Goal: Transaction & Acquisition: Purchase product/service

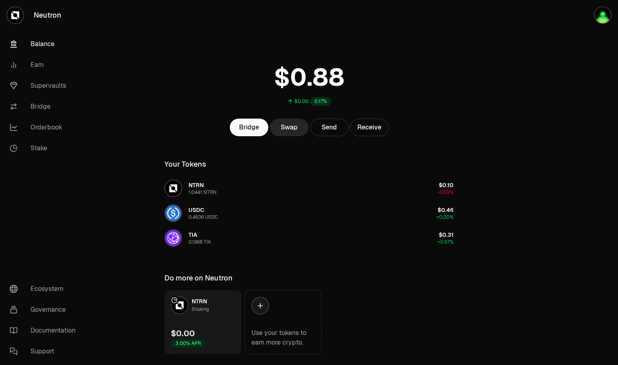
click at [64, 83] on link "Supervaults" at bounding box center [44, 85] width 83 height 21
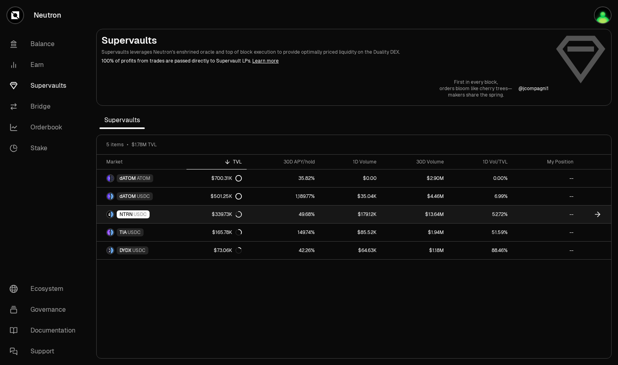
click at [164, 211] on link "NTRN USDC" at bounding box center [142, 215] width 90 height 18
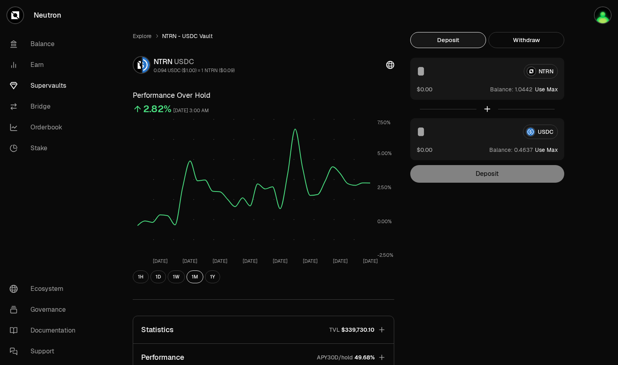
click at [605, 12] on img "button" at bounding box center [603, 15] width 16 height 16
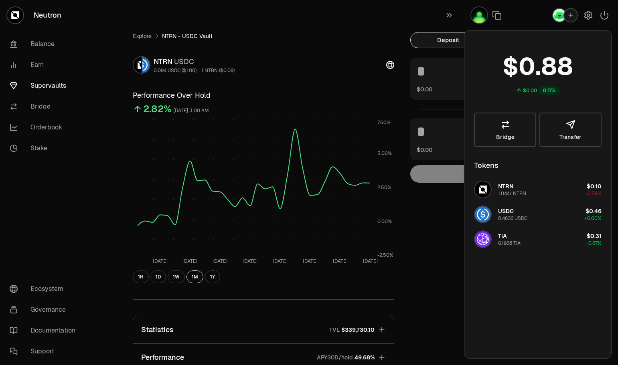
click at [601, 16] on icon "button" at bounding box center [604, 15] width 7 height 8
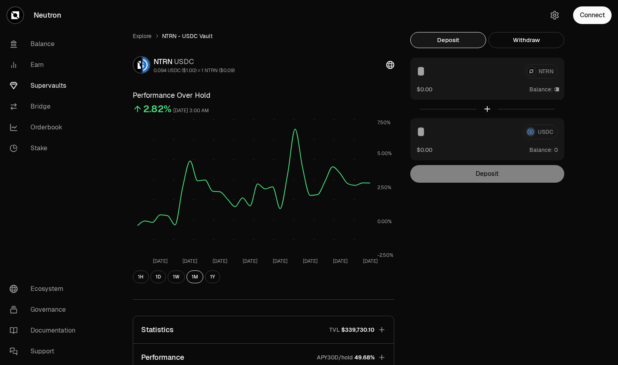
click at [601, 16] on button "Connect" at bounding box center [592, 15] width 39 height 18
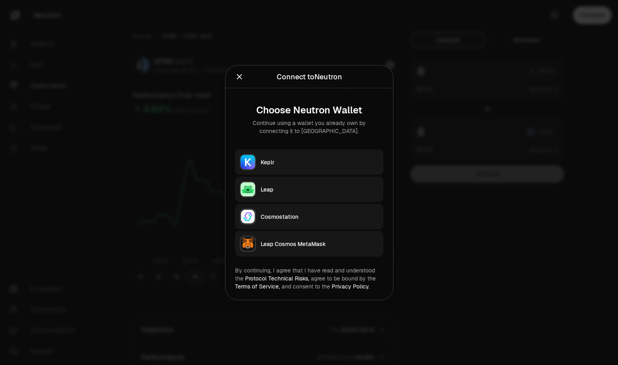
click at [319, 166] on button "Keplr" at bounding box center [309, 162] width 148 height 26
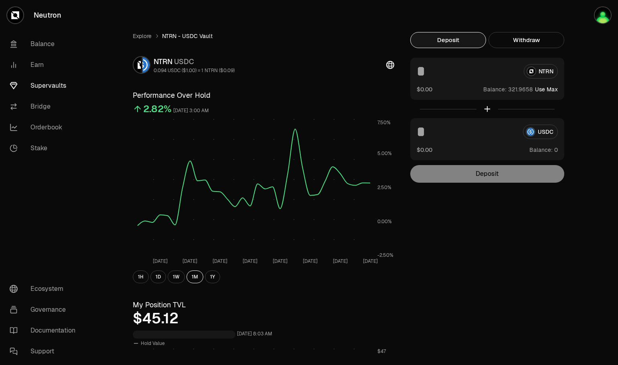
click at [421, 74] on input at bounding box center [467, 71] width 101 height 14
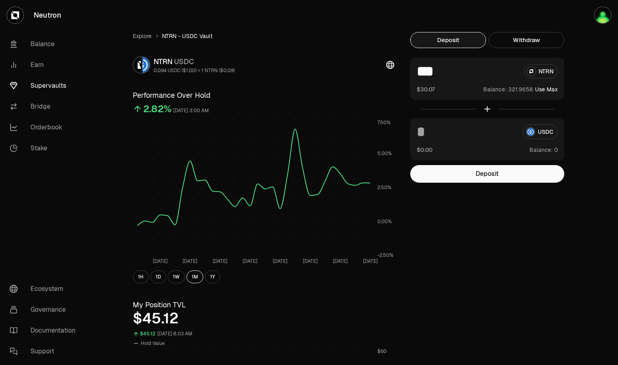
type input "***"
click at [487, 176] on button "Deposit" at bounding box center [487, 174] width 154 height 18
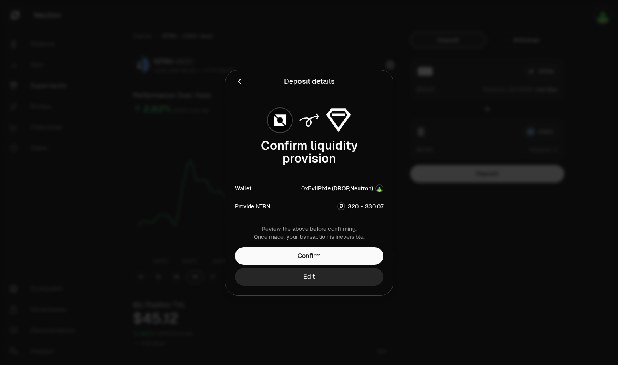
click at [315, 259] on button "Confirm" at bounding box center [309, 257] width 148 height 18
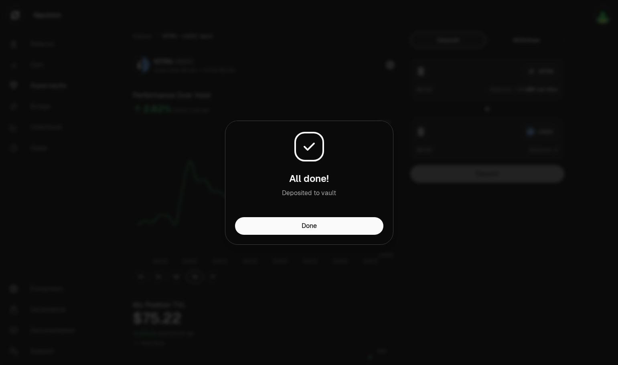
click at [320, 231] on button "Done" at bounding box center [309, 226] width 148 height 18
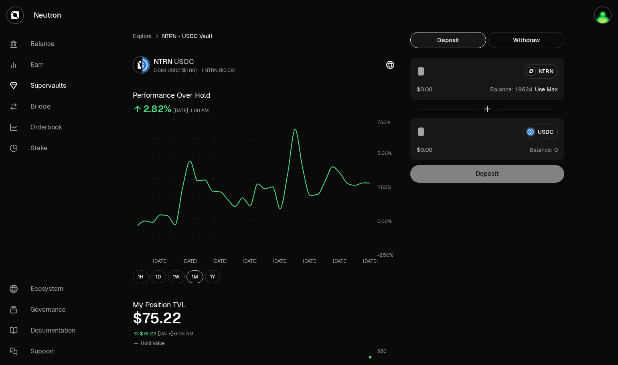
click at [43, 86] on link "Supervaults" at bounding box center [44, 85] width 83 height 21
